Goal: Task Accomplishment & Management: Manage account settings

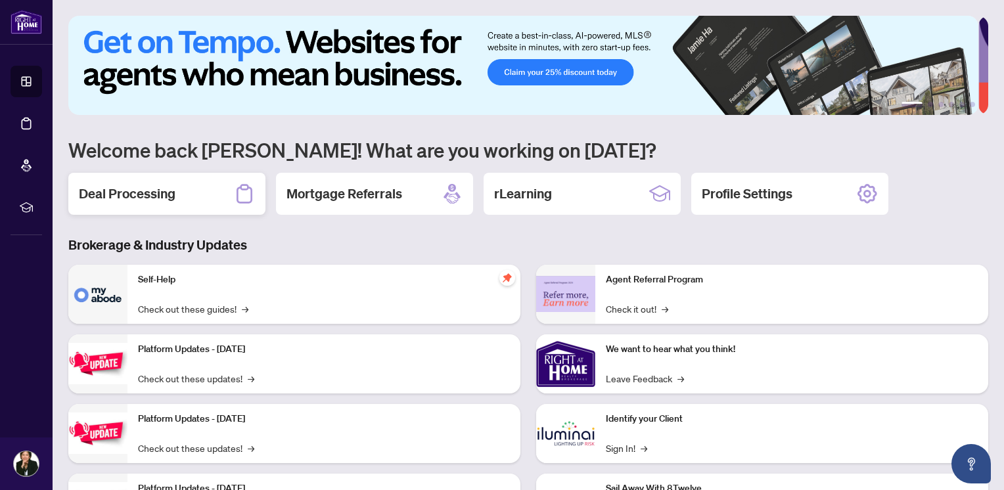
click at [171, 191] on h2 "Deal Processing" at bounding box center [127, 194] width 97 height 18
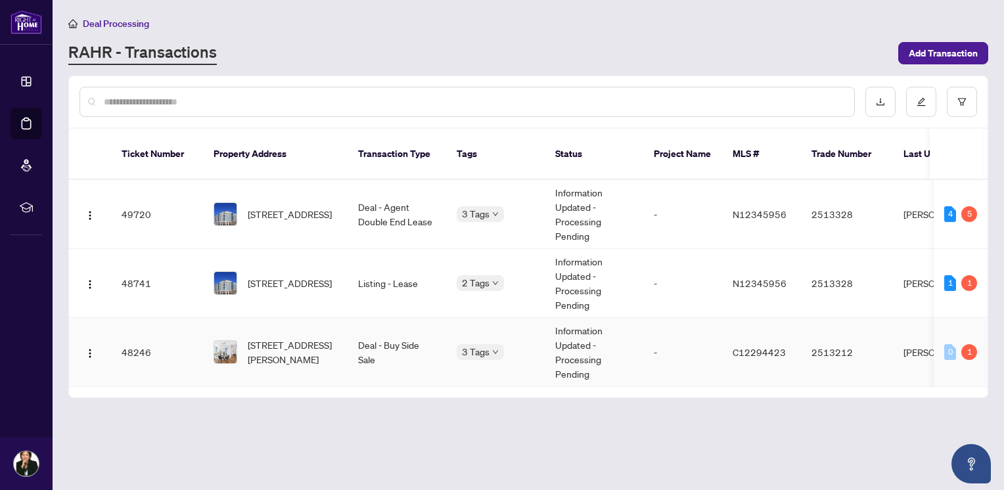
click at [129, 332] on td "48246" at bounding box center [157, 352] width 92 height 69
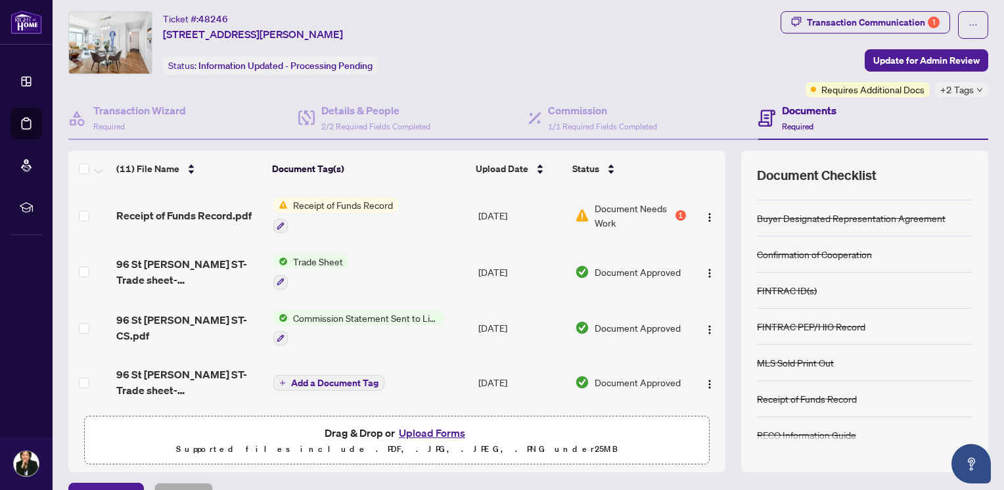
scroll to position [58, 0]
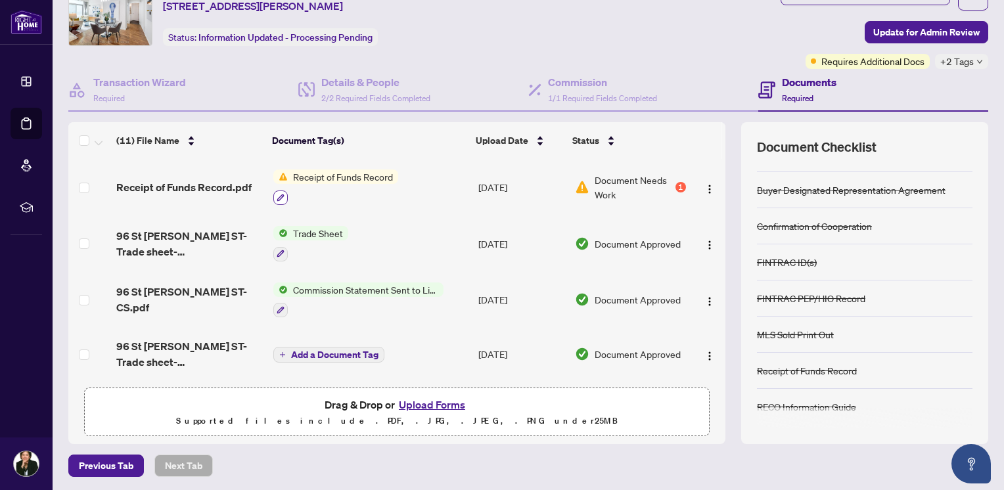
click at [277, 196] on icon "button" at bounding box center [280, 197] width 7 height 7
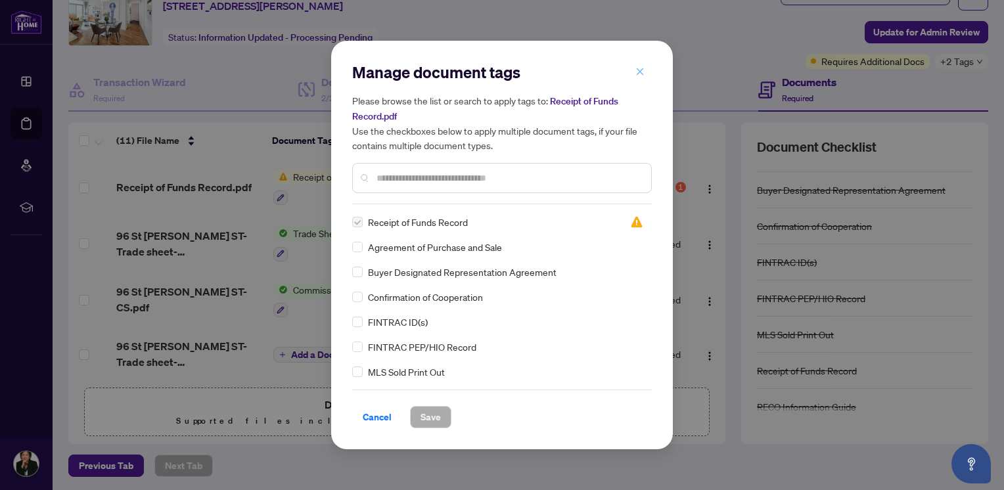
click at [644, 79] on button "button" at bounding box center [640, 71] width 26 height 22
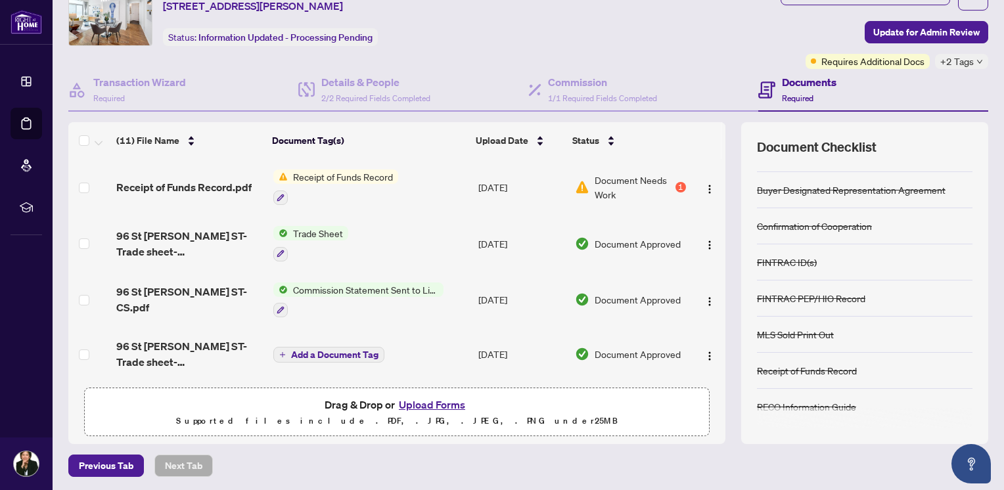
click at [641, 177] on span "Document Needs Work" at bounding box center [634, 187] width 78 height 29
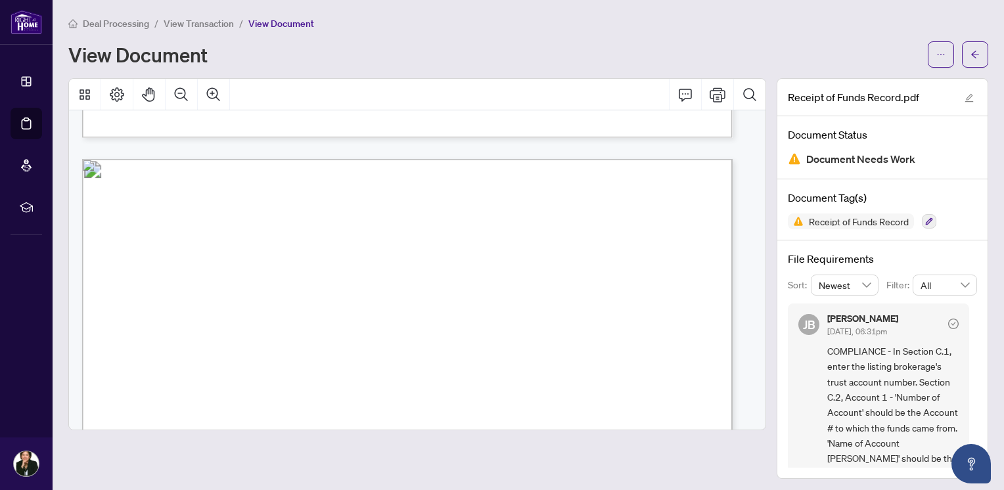
scroll to position [1361, 0]
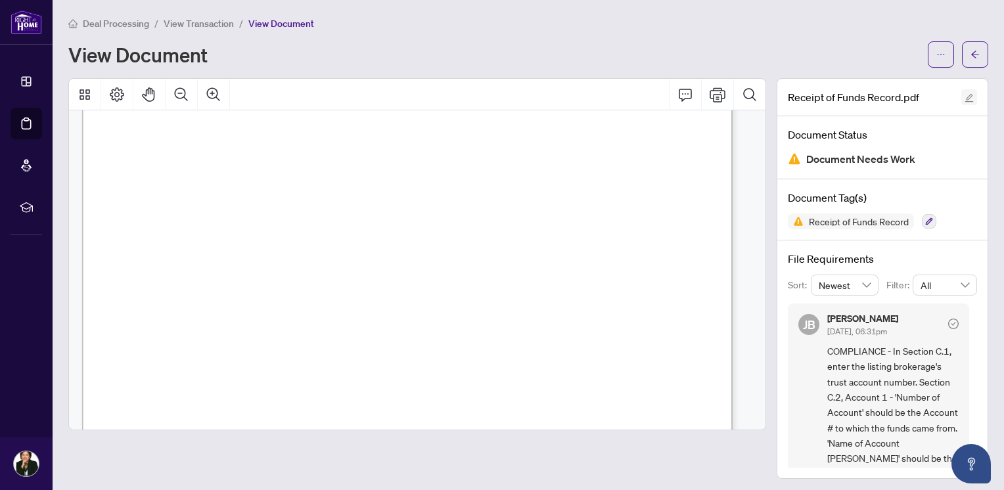
click at [961, 95] on button "button" at bounding box center [969, 97] width 16 height 16
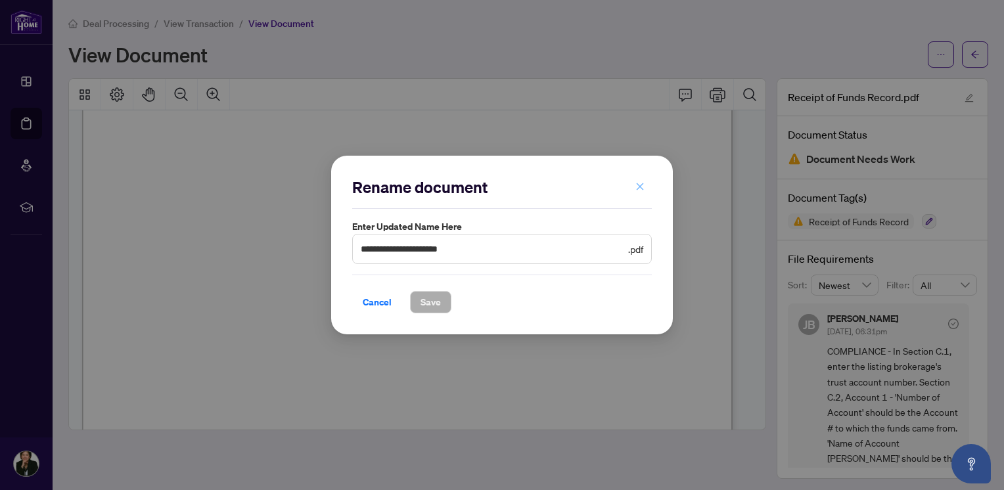
click at [635, 189] on icon "close" at bounding box center [639, 186] width 9 height 9
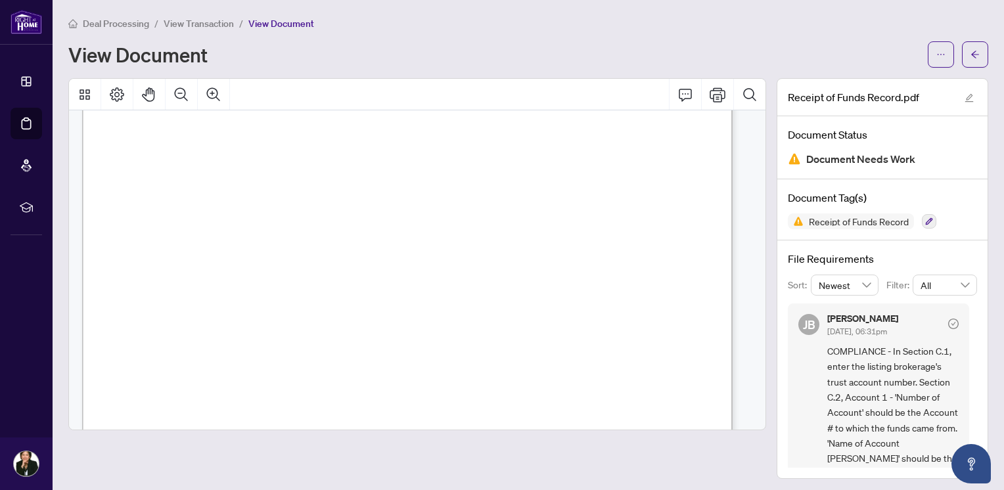
scroll to position [704, 0]
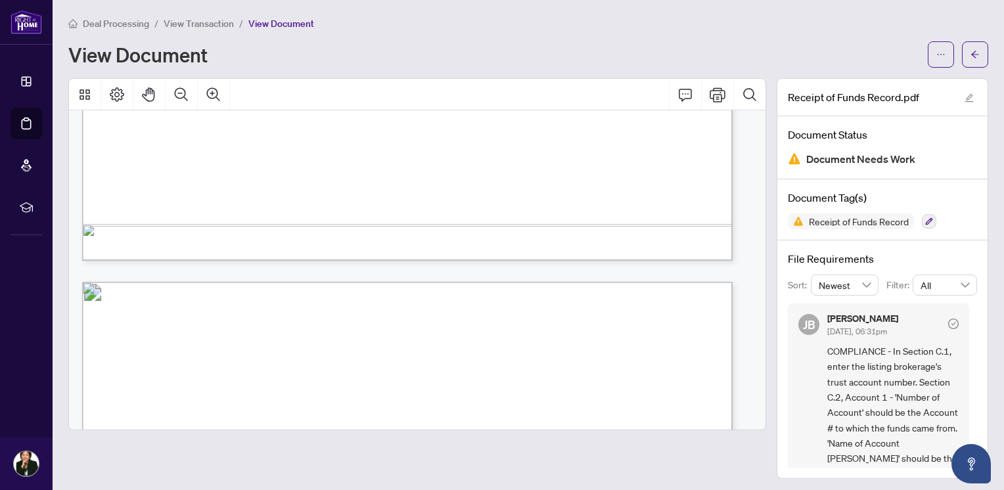
click at [289, 23] on span "View Document" at bounding box center [281, 24] width 66 height 12
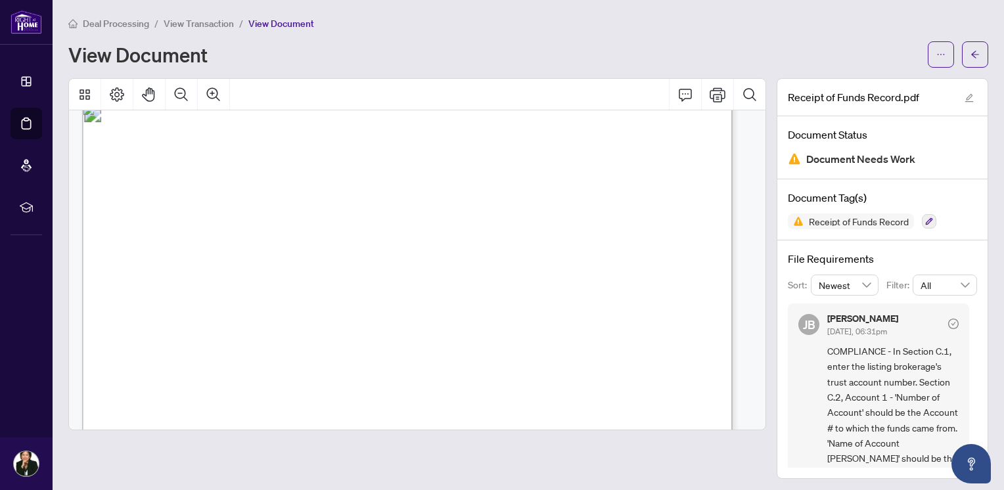
scroll to position [0, 0]
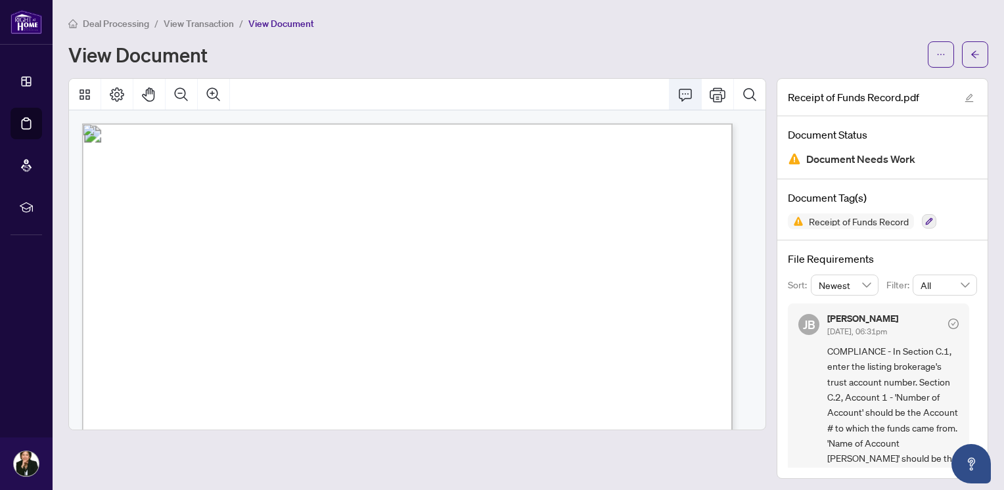
click at [678, 93] on icon "Comment" at bounding box center [685, 95] width 16 height 16
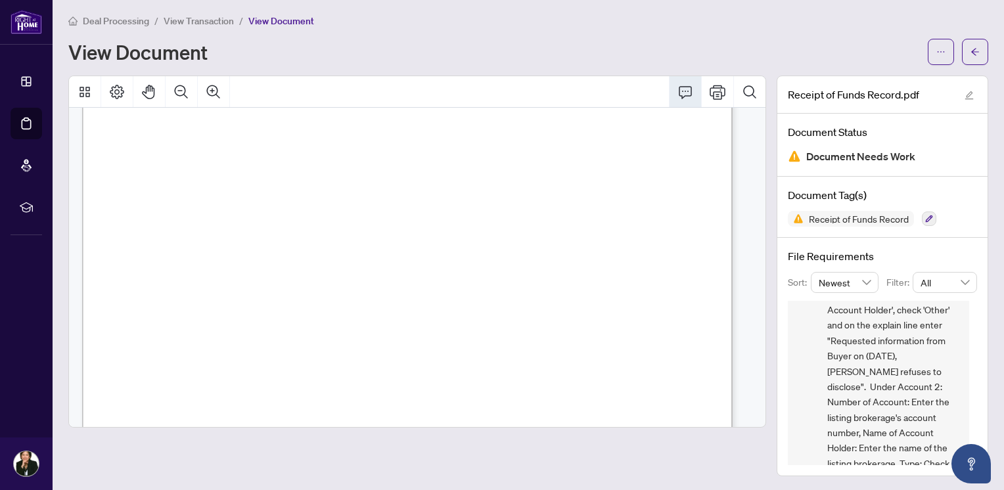
scroll to position [394, 0]
click at [710, 91] on icon "Print" at bounding box center [718, 92] width 16 height 14
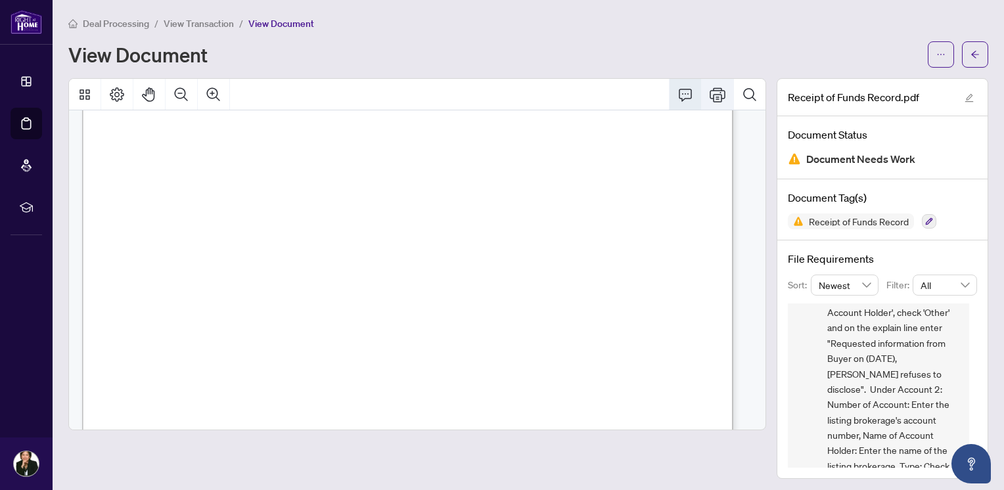
click at [717, 94] on button "Print" at bounding box center [718, 95] width 32 height 32
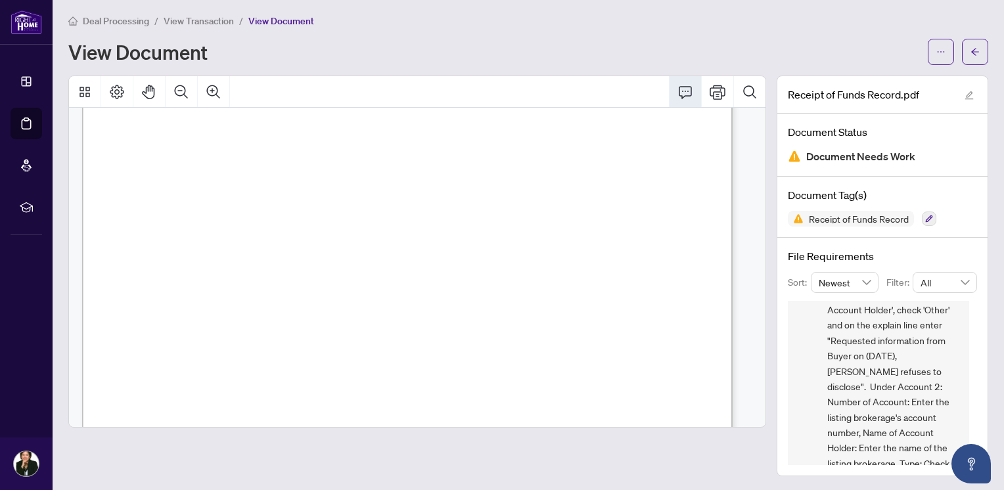
scroll to position [1183, 0]
click at [711, 95] on icon "Print" at bounding box center [718, 92] width 16 height 14
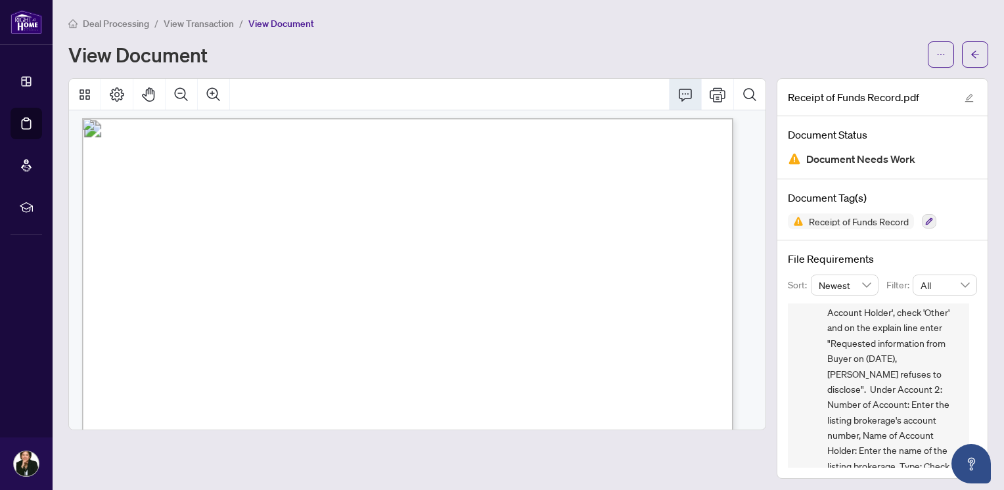
scroll to position [0, 0]
click at [710, 94] on icon "Print" at bounding box center [718, 94] width 16 height 14
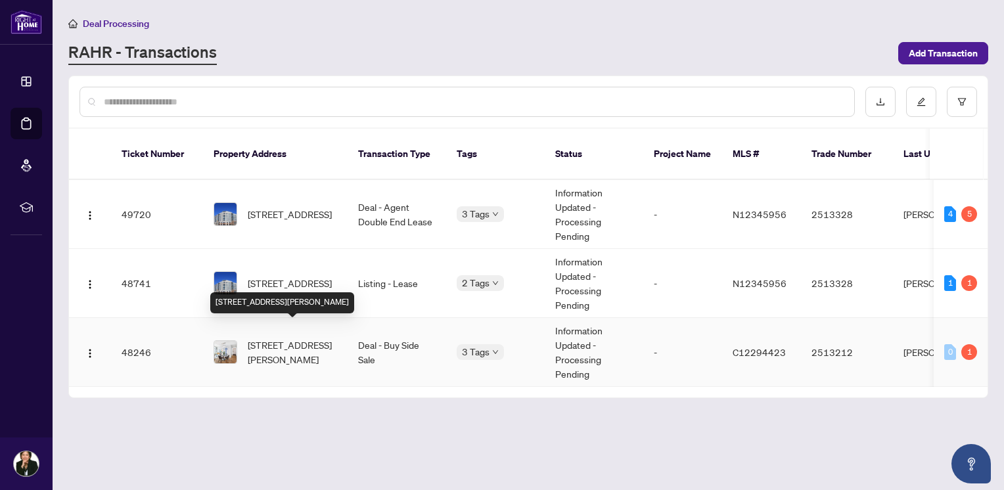
click at [293, 338] on span "[STREET_ADDRESS][PERSON_NAME]" at bounding box center [292, 352] width 89 height 29
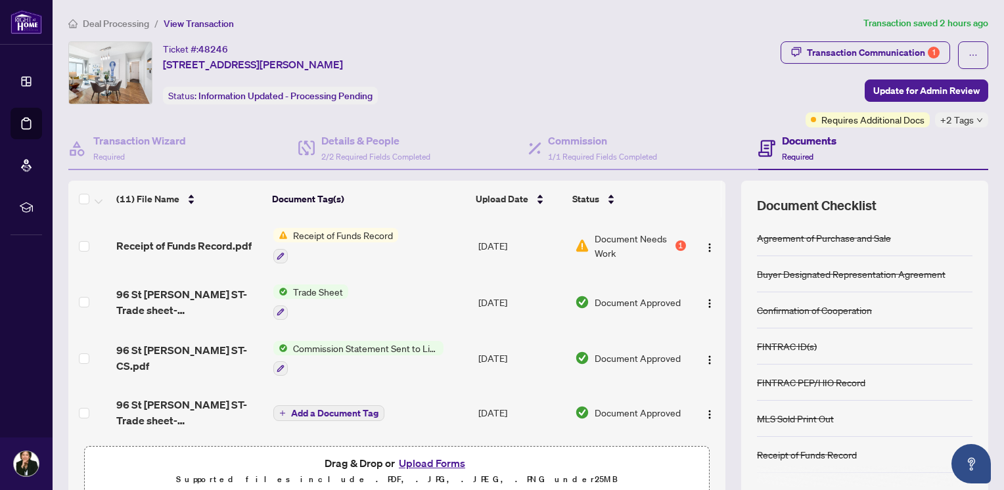
click at [424, 455] on button "Upload Forms" at bounding box center [432, 463] width 74 height 17
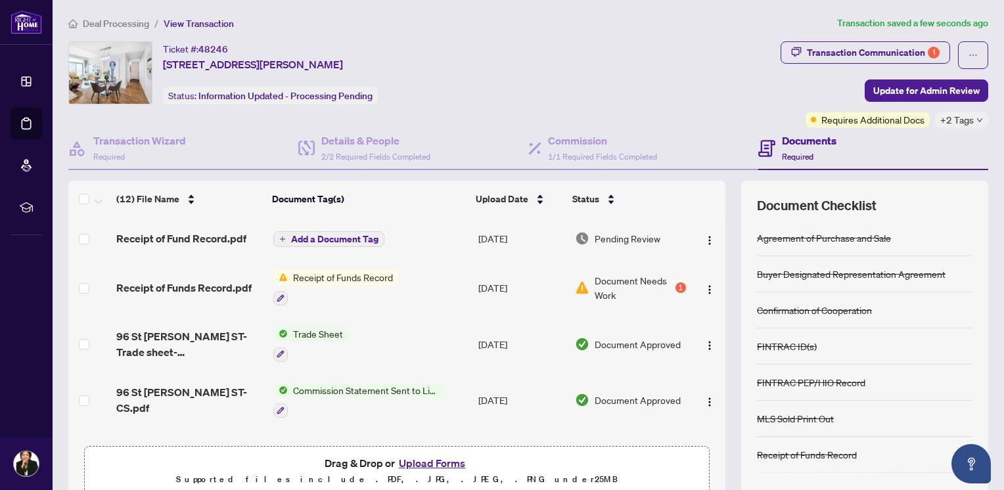
click at [321, 235] on span "Add a Document Tag" at bounding box center [334, 239] width 87 height 9
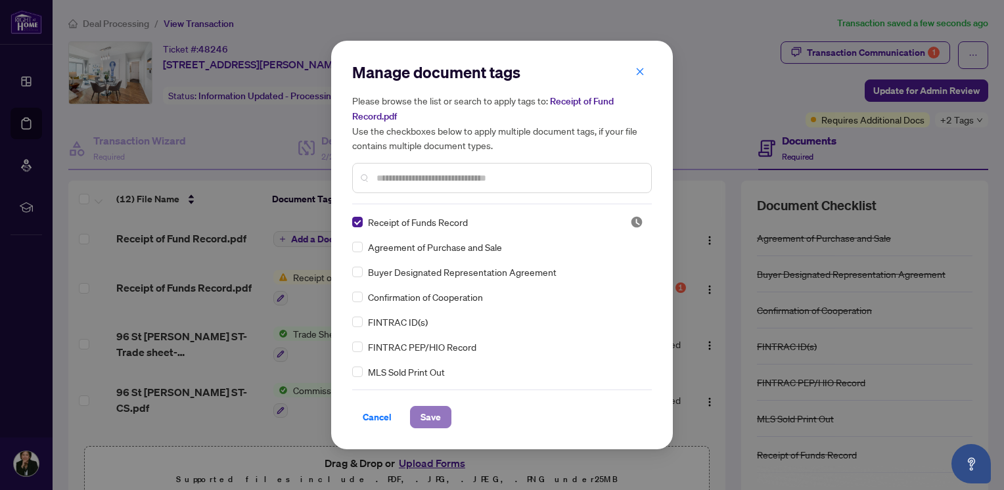
click at [434, 414] on span "Save" at bounding box center [430, 417] width 20 height 21
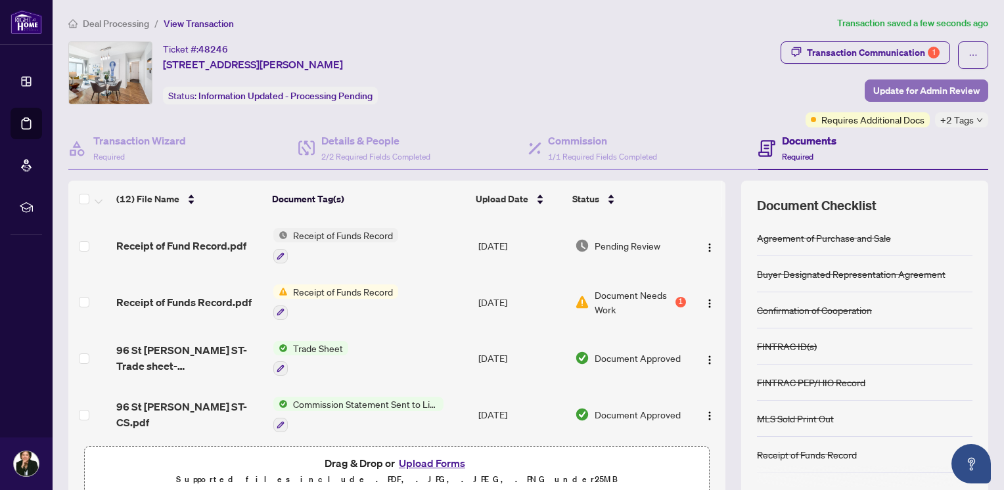
click at [922, 88] on span "Update for Admin Review" at bounding box center [926, 90] width 106 height 21
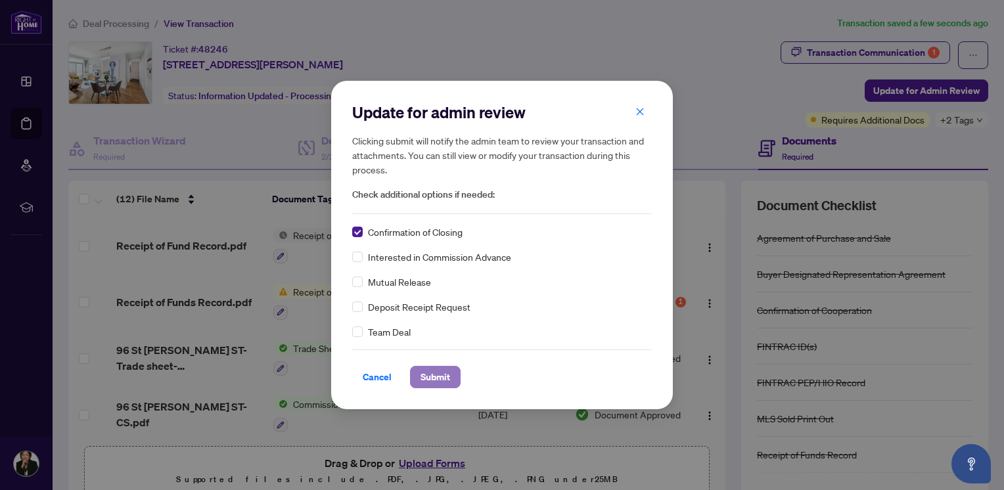
click at [435, 377] on span "Submit" at bounding box center [435, 377] width 30 height 21
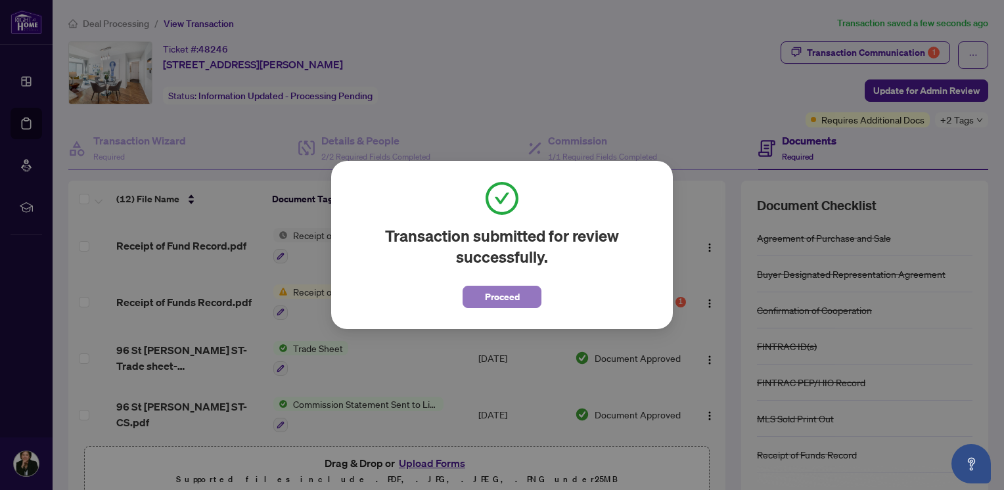
click at [507, 291] on span "Proceed" at bounding box center [502, 296] width 35 height 21
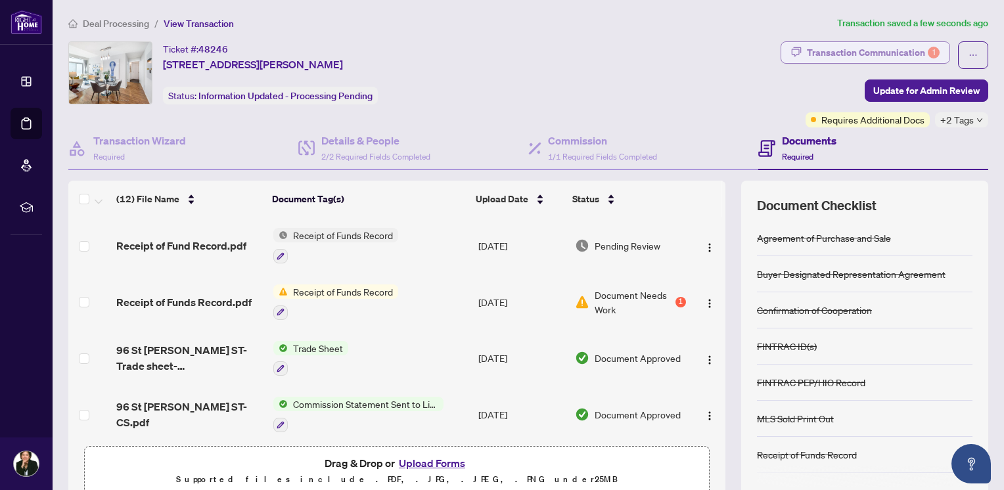
click at [857, 45] on div "Transaction Communication 1" at bounding box center [873, 52] width 133 height 21
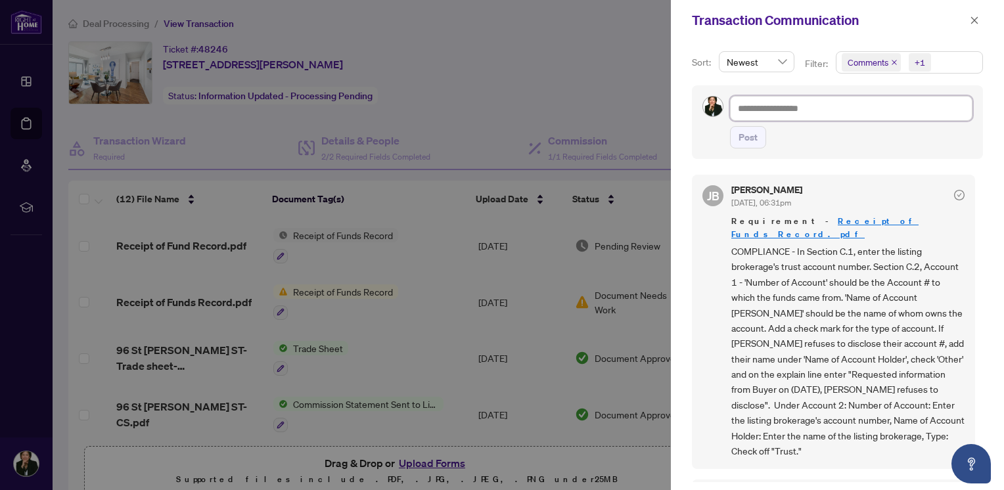
click at [792, 104] on textarea at bounding box center [851, 108] width 242 height 25
type textarea "*"
type textarea "**"
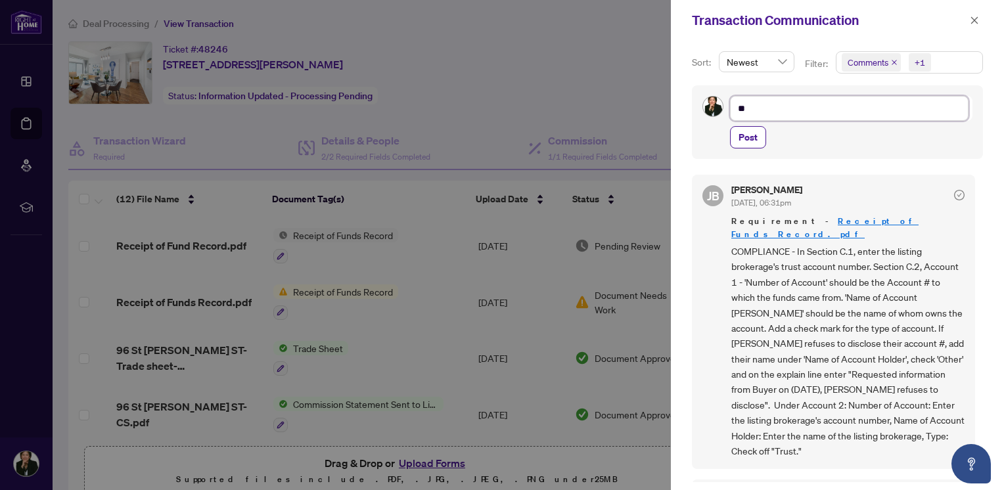
type textarea "**"
type textarea "****"
type textarea "*****"
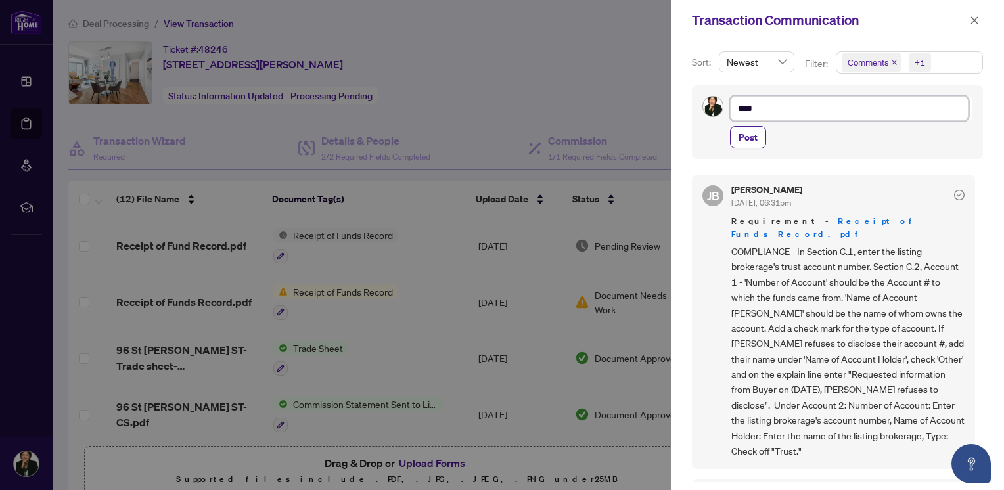
type textarea "*****"
type textarea "******"
type textarea "*******"
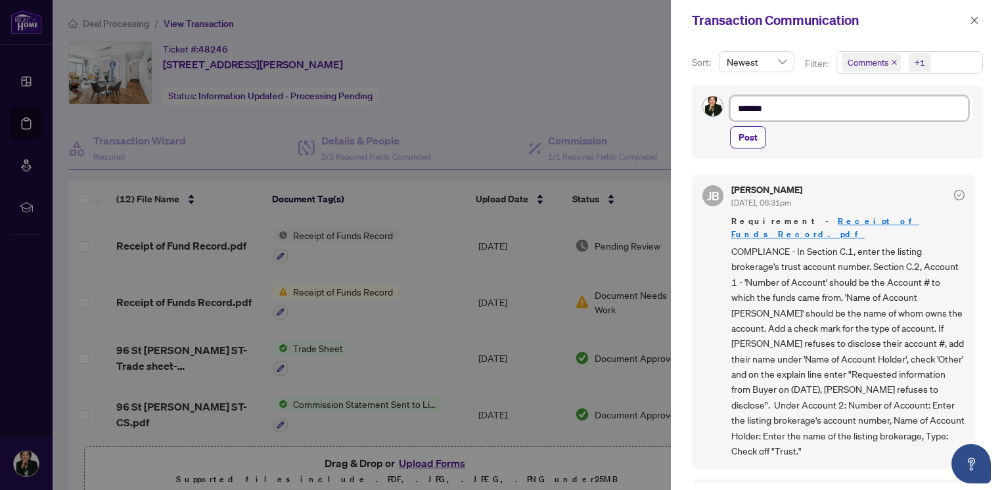
type textarea "********"
type textarea "**********"
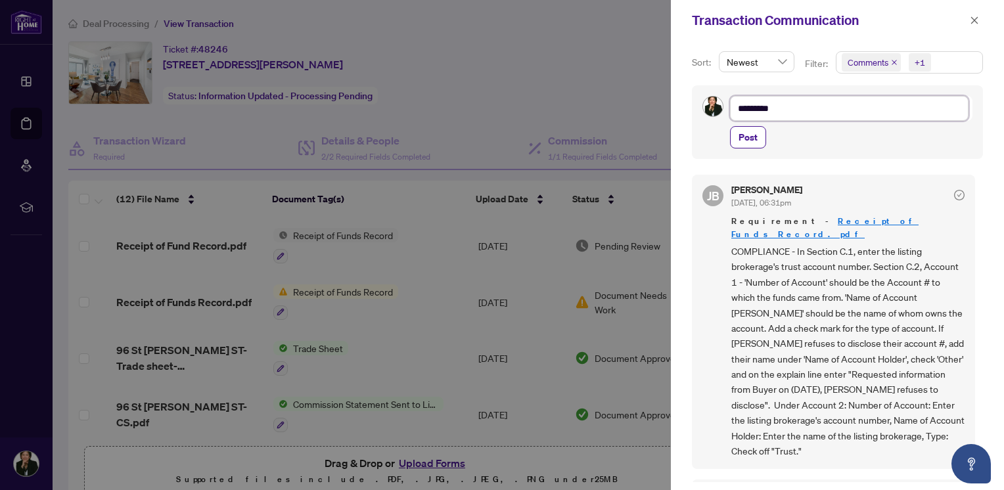
type textarea "**********"
click at [754, 134] on span "Post" at bounding box center [747, 137] width 19 height 21
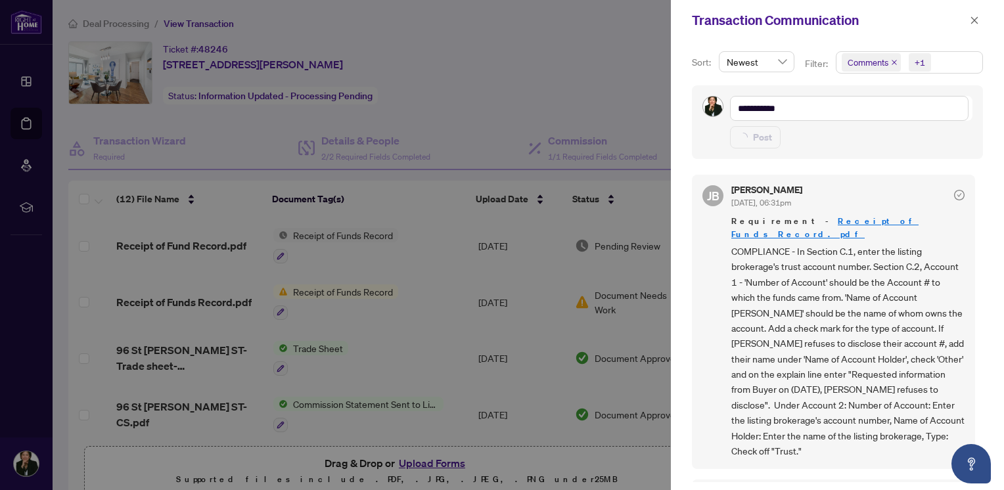
type textarea "**********"
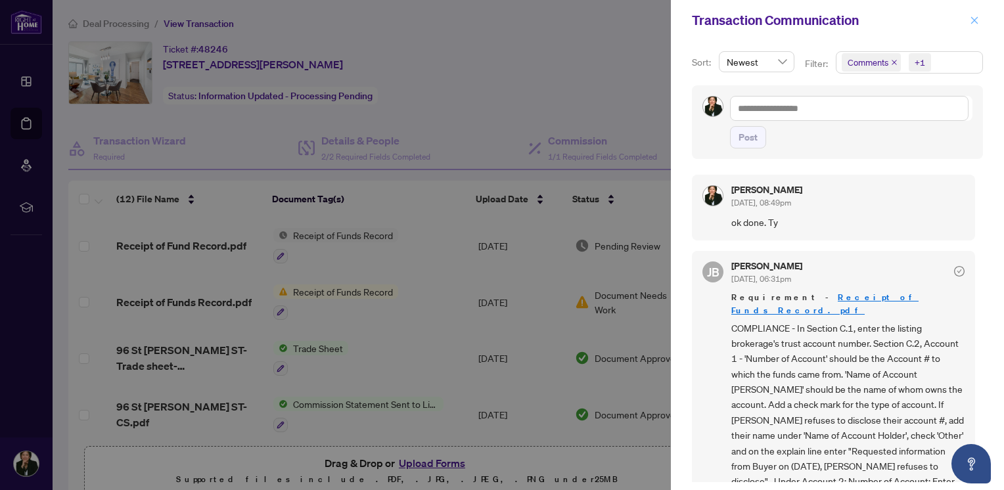
click at [976, 20] on icon "close" at bounding box center [974, 20] width 9 height 9
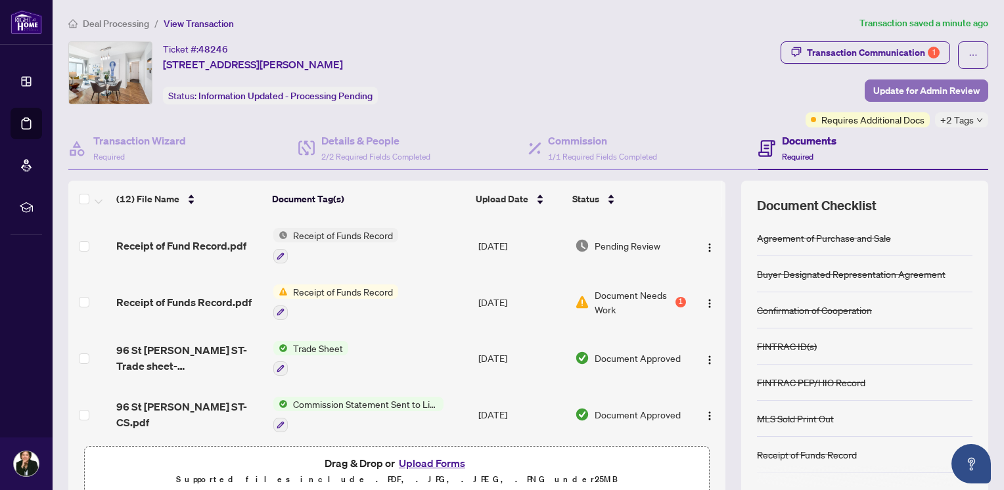
click at [901, 90] on span "Update for Admin Review" at bounding box center [926, 90] width 106 height 21
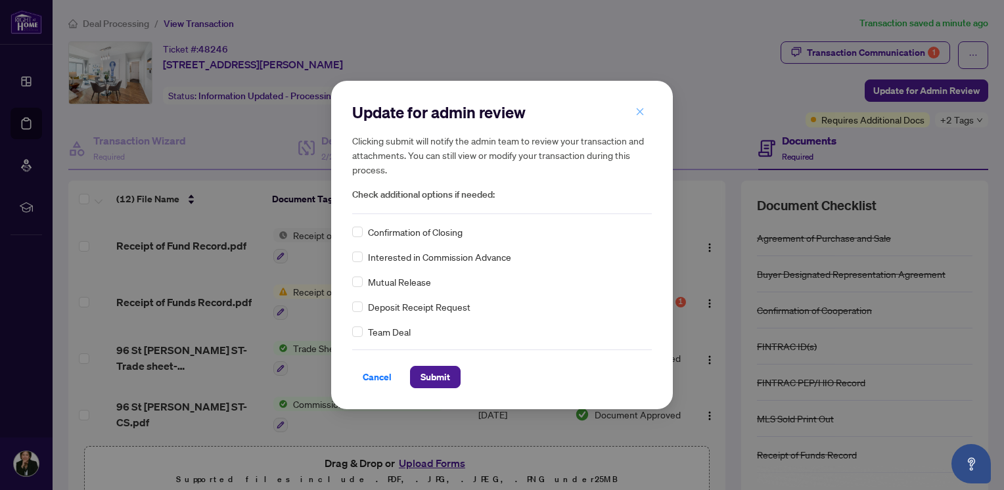
click at [639, 111] on icon "close" at bounding box center [640, 111] width 7 height 7
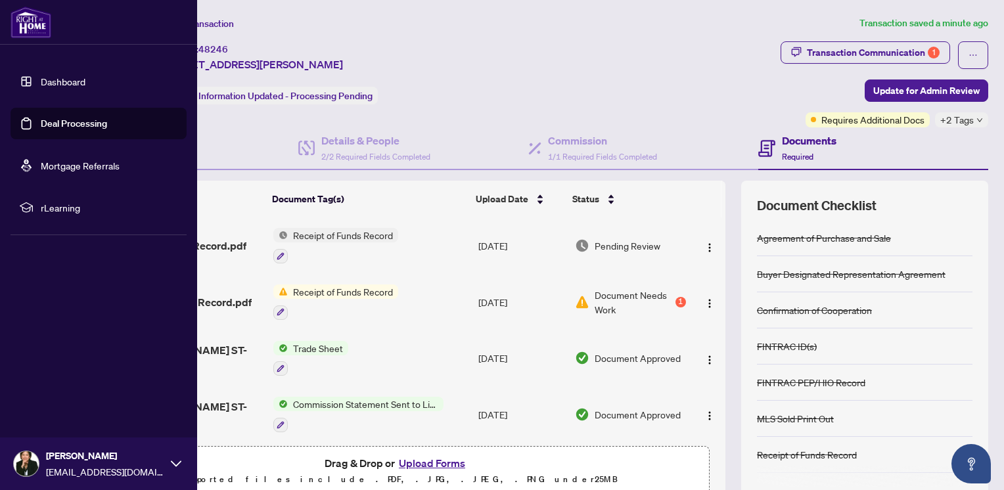
click at [16, 14] on img at bounding box center [31, 23] width 41 height 32
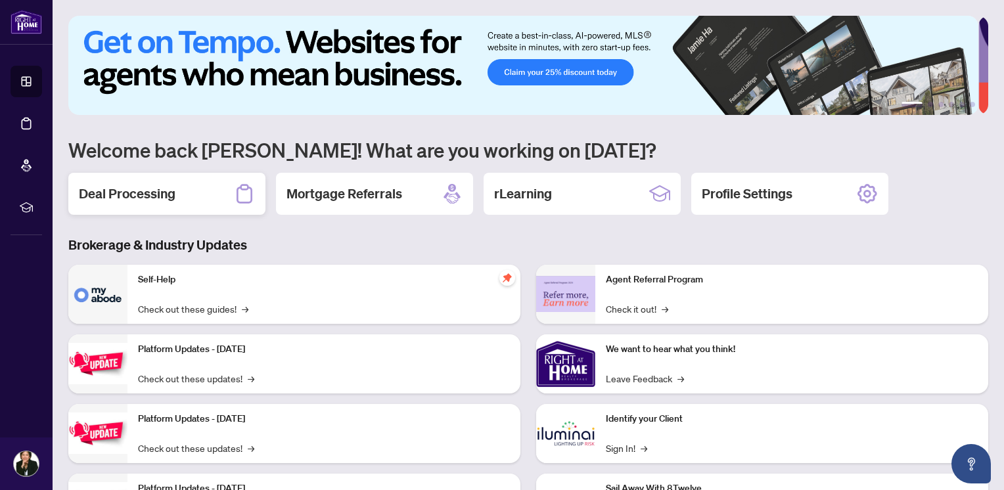
click at [151, 198] on h2 "Deal Processing" at bounding box center [127, 194] width 97 height 18
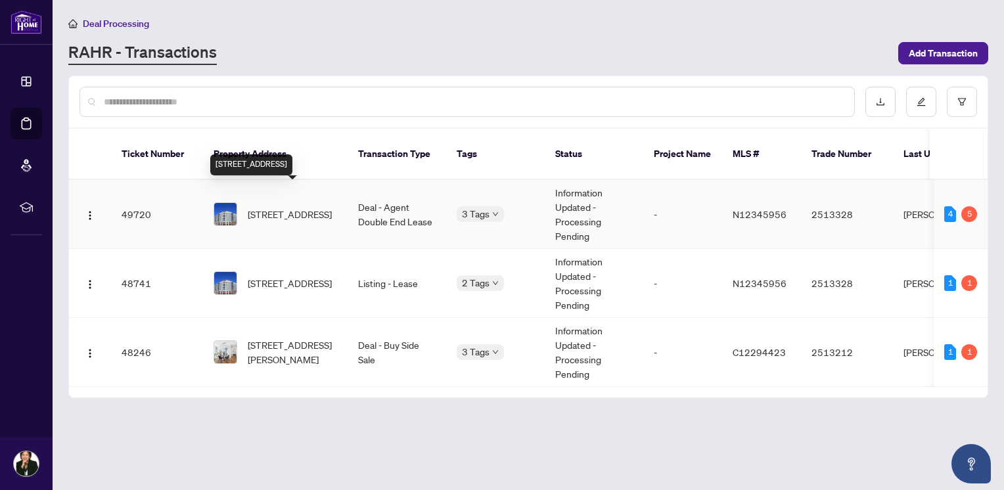
click at [306, 207] on span "[STREET_ADDRESS]" at bounding box center [290, 214] width 84 height 14
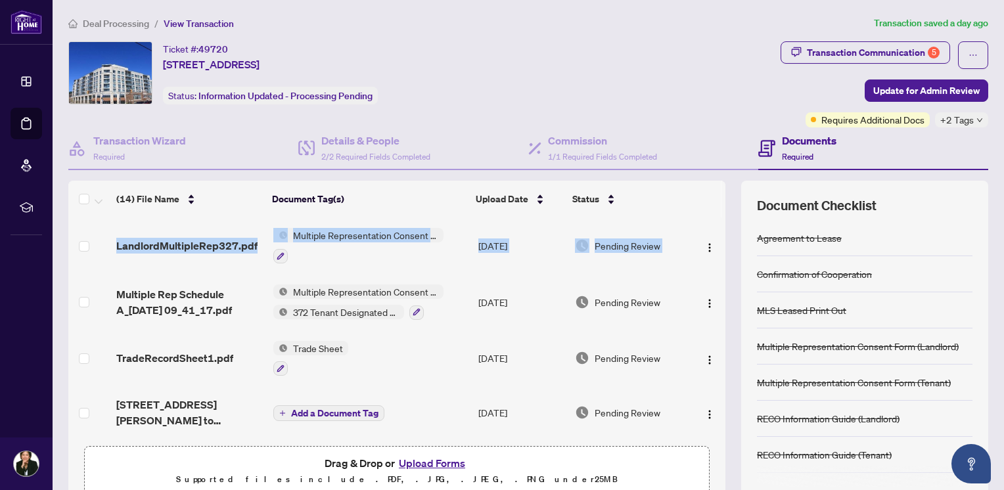
drag, startPoint x: 711, startPoint y: 221, endPoint x: 712, endPoint y: 187, distance: 34.8
click at [712, 187] on div "(14) File Name Document Tag(s) Upload Date Status LandlordMultipleRep327.pdf Mu…" at bounding box center [396, 310] width 657 height 259
click at [815, 48] on div "Transaction Communication 5" at bounding box center [873, 52] width 133 height 21
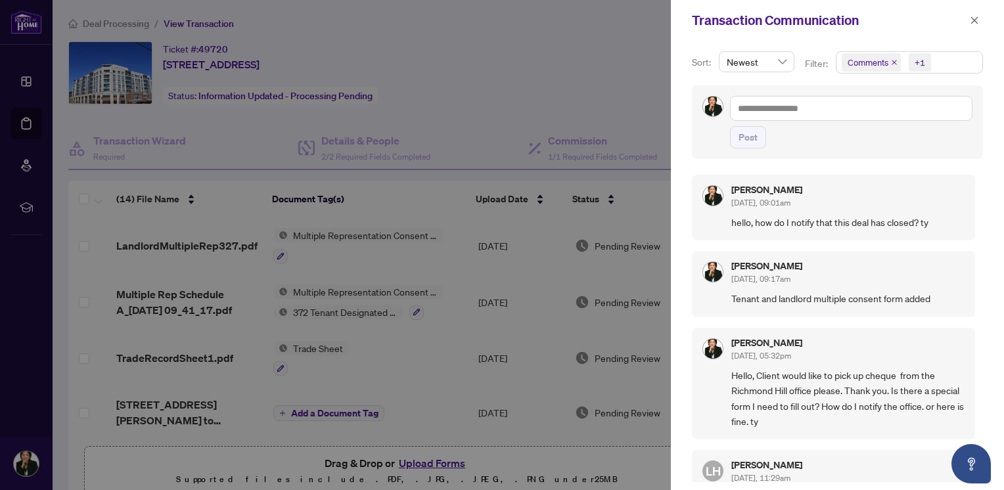
click at [446, 68] on div at bounding box center [502, 245] width 1004 height 490
click at [973, 19] on icon "close" at bounding box center [974, 19] width 7 height 7
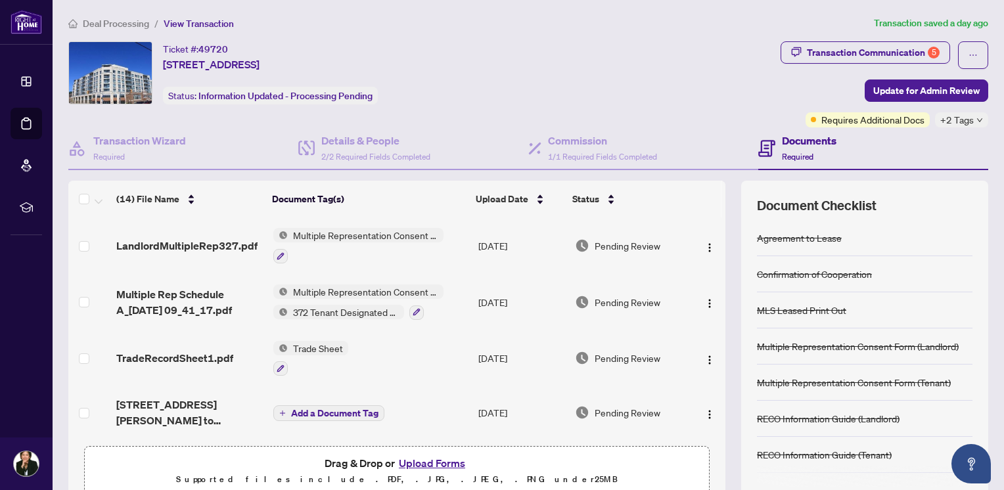
click at [721, 198] on th at bounding box center [723, 199] width 4 height 37
click at [841, 50] on div "Transaction Communication 5" at bounding box center [873, 52] width 133 height 21
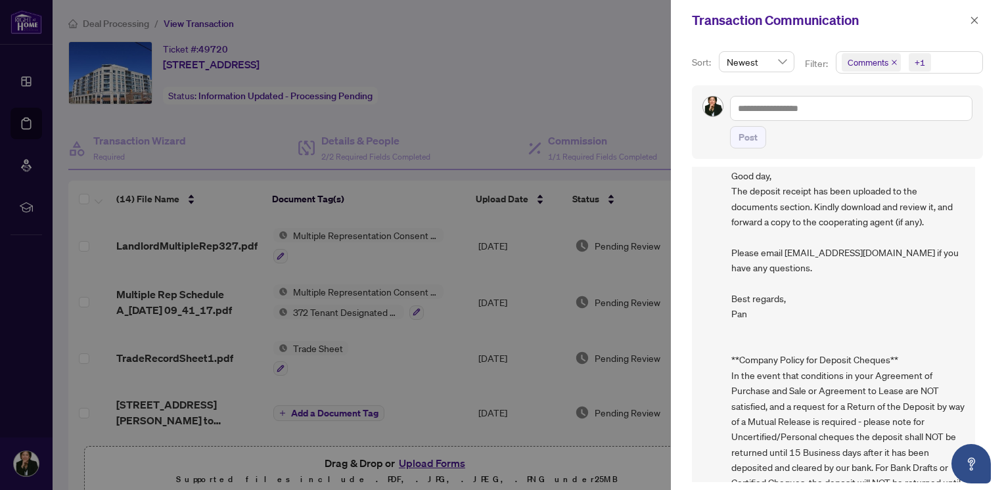
scroll to position [1, 0]
click at [579, 72] on div at bounding box center [502, 245] width 1004 height 490
click at [975, 20] on icon "close" at bounding box center [974, 20] width 9 height 9
